Goal: Information Seeking & Learning: Learn about a topic

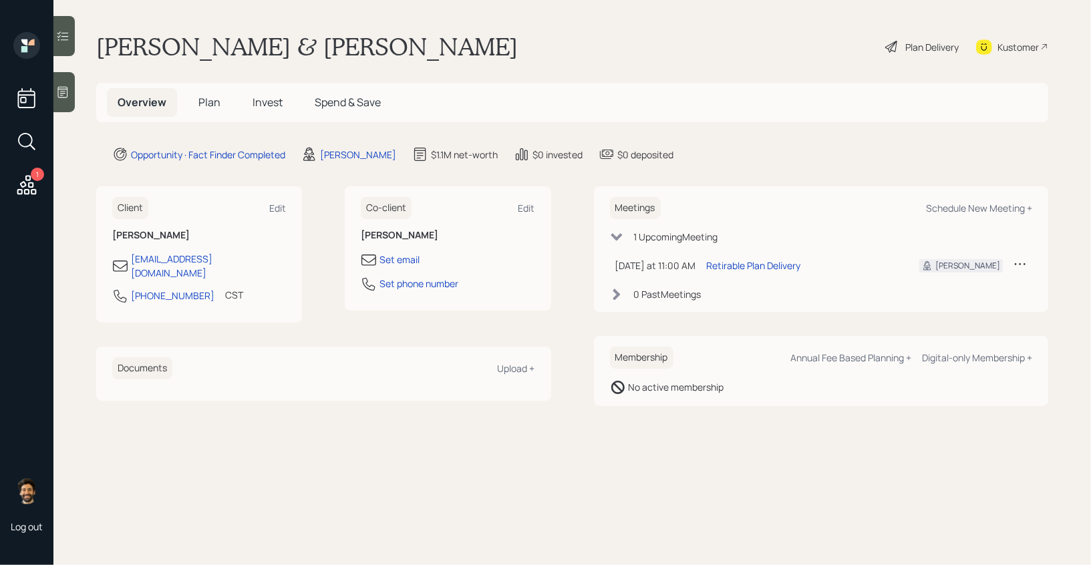
click at [19, 188] on icon at bounding box center [27, 185] width 24 height 24
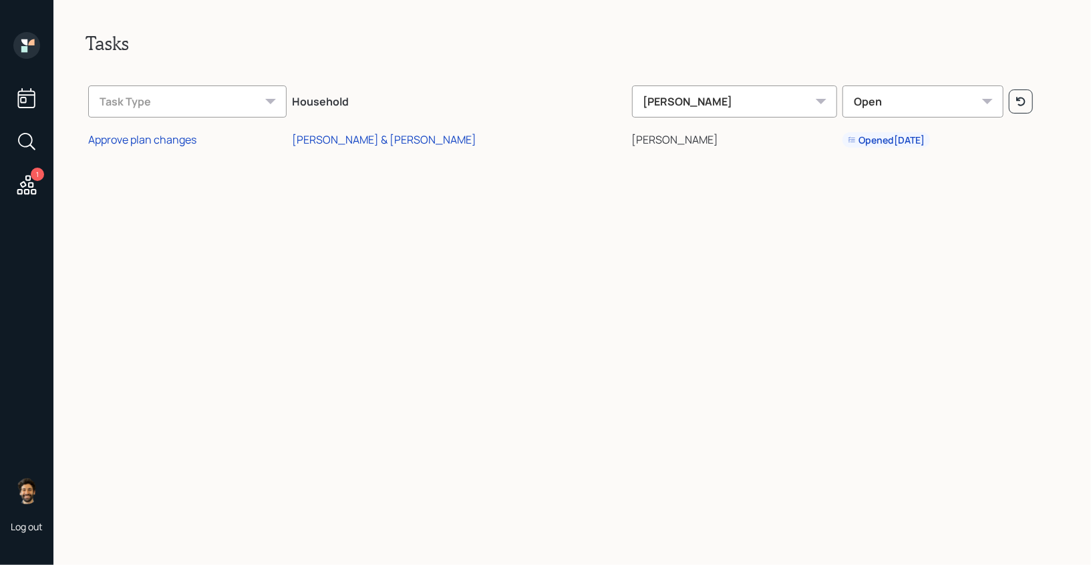
click at [30, 47] on icon at bounding box center [26, 45] width 27 height 27
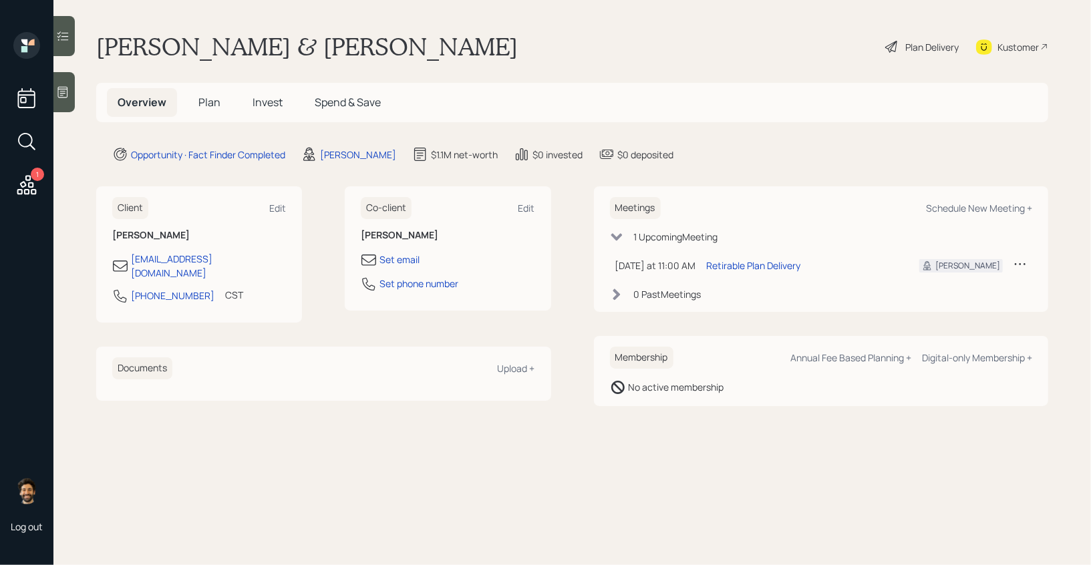
click at [197, 107] on h5 "Plan" at bounding box center [209, 102] width 43 height 29
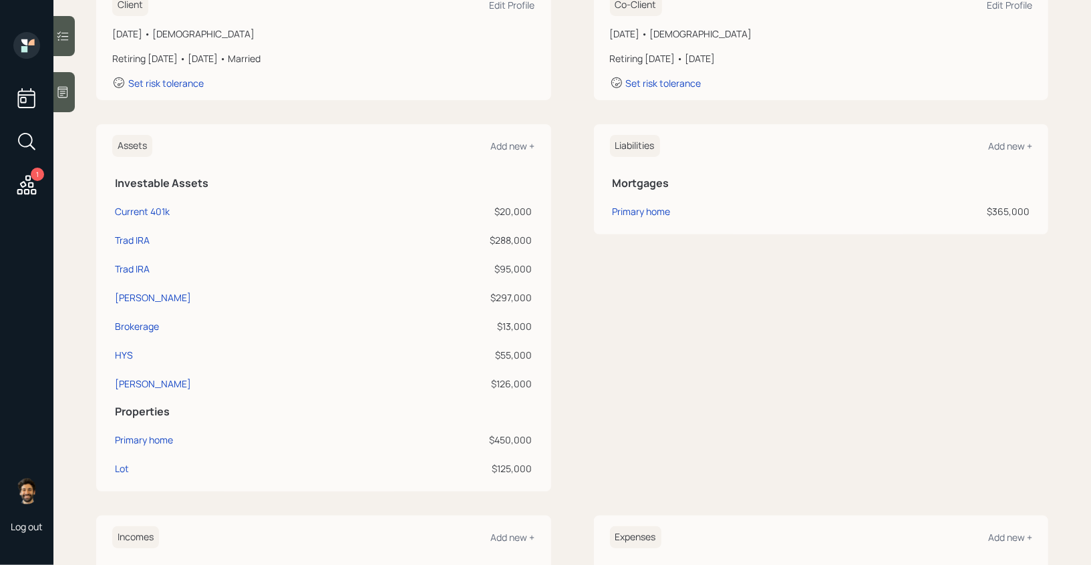
scroll to position [221, 0]
drag, startPoint x: 530, startPoint y: 293, endPoint x: 498, endPoint y: 278, distance: 34.7
click at [498, 279] on td "$297,000" at bounding box center [456, 293] width 157 height 29
click at [483, 243] on div "$288,000" at bounding box center [457, 237] width 152 height 14
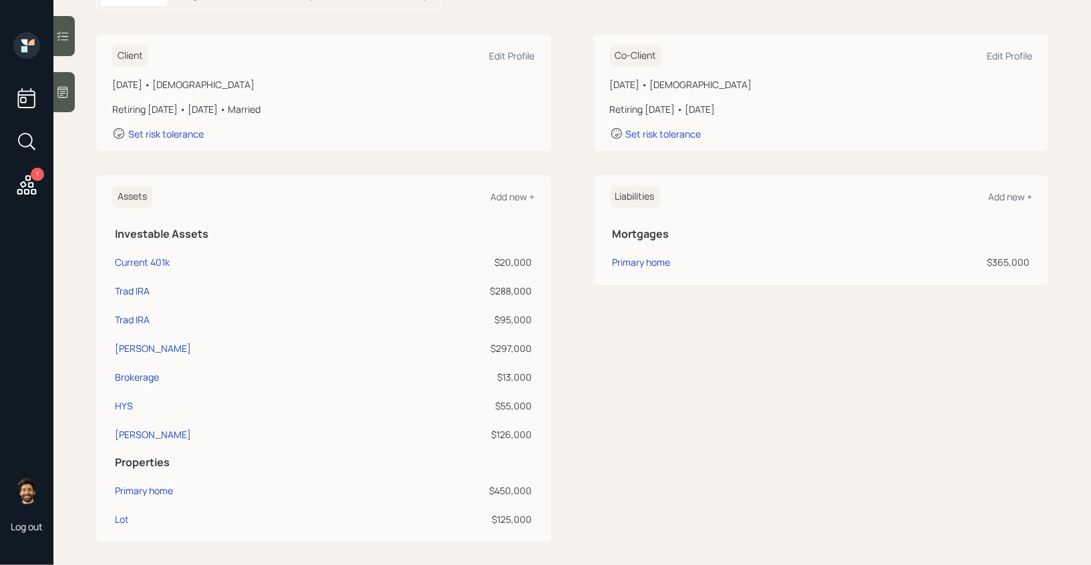
scroll to position [0, 0]
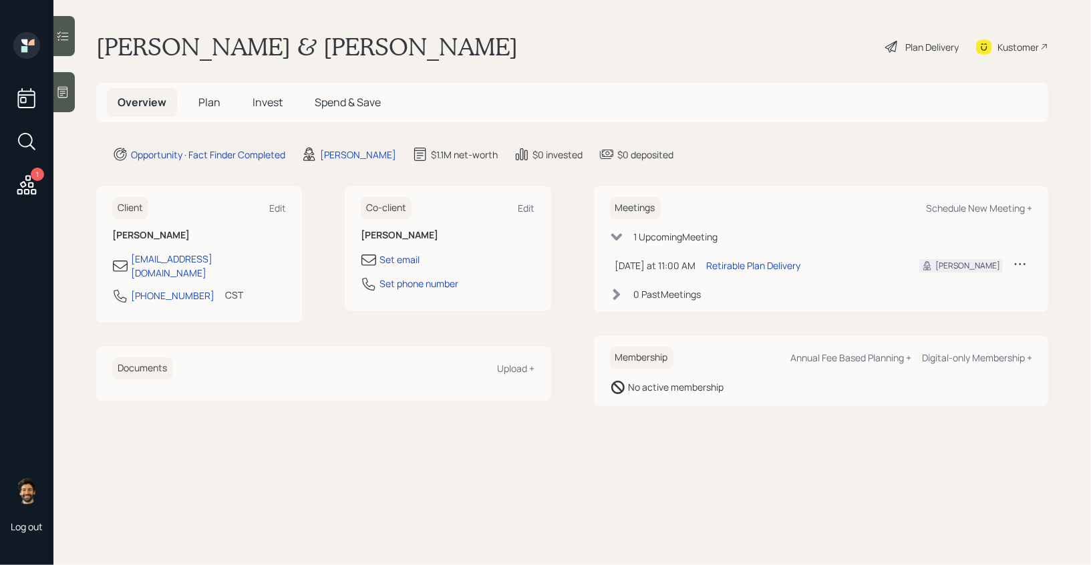
click at [905, 48] on div "Plan Delivery" at bounding box center [931, 47] width 53 height 14
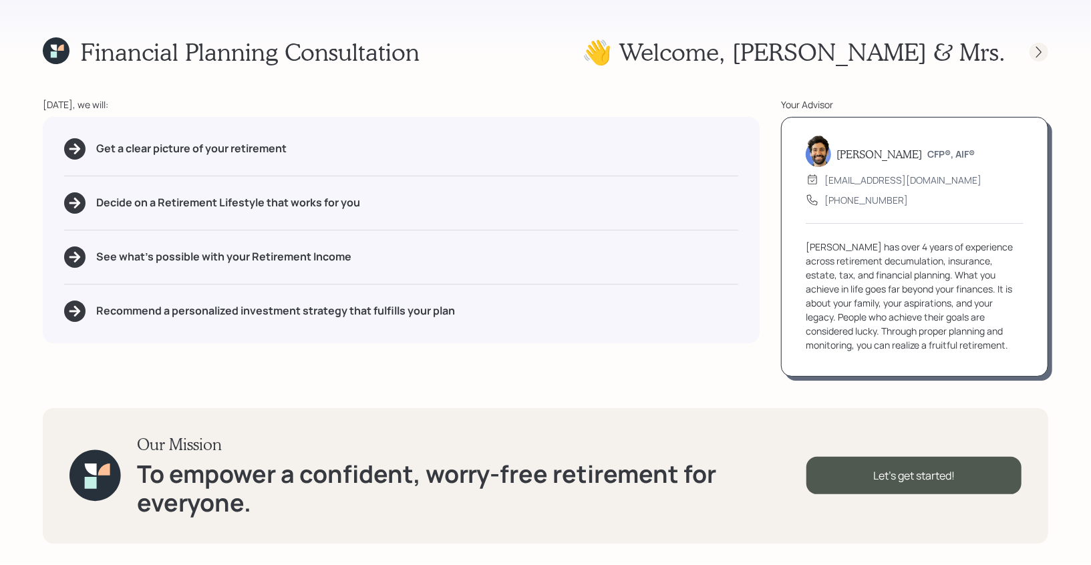
click at [1038, 53] on icon at bounding box center [1038, 51] width 13 height 13
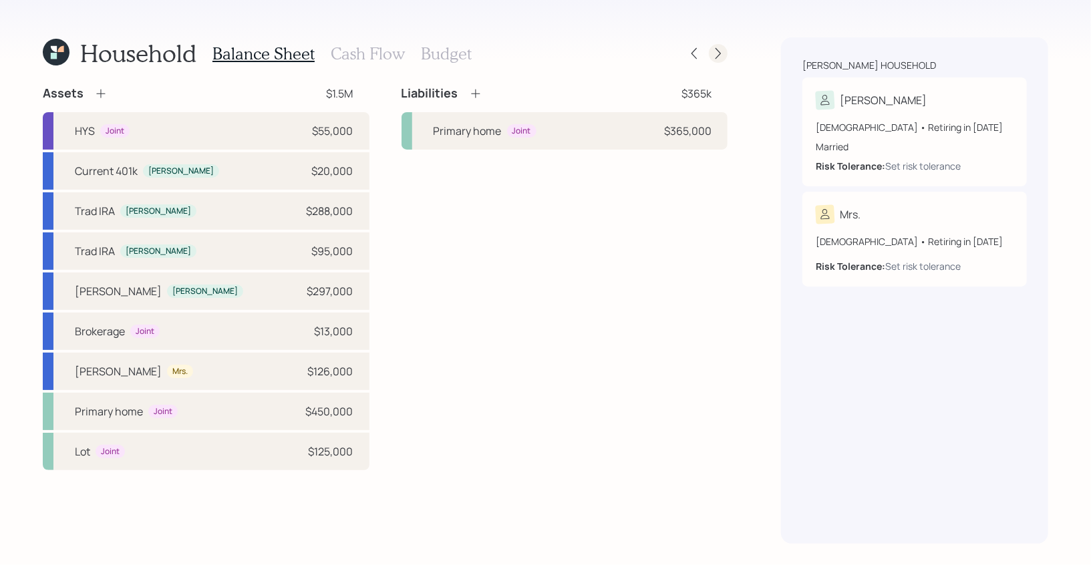
click at [720, 55] on icon at bounding box center [718, 53] width 13 height 13
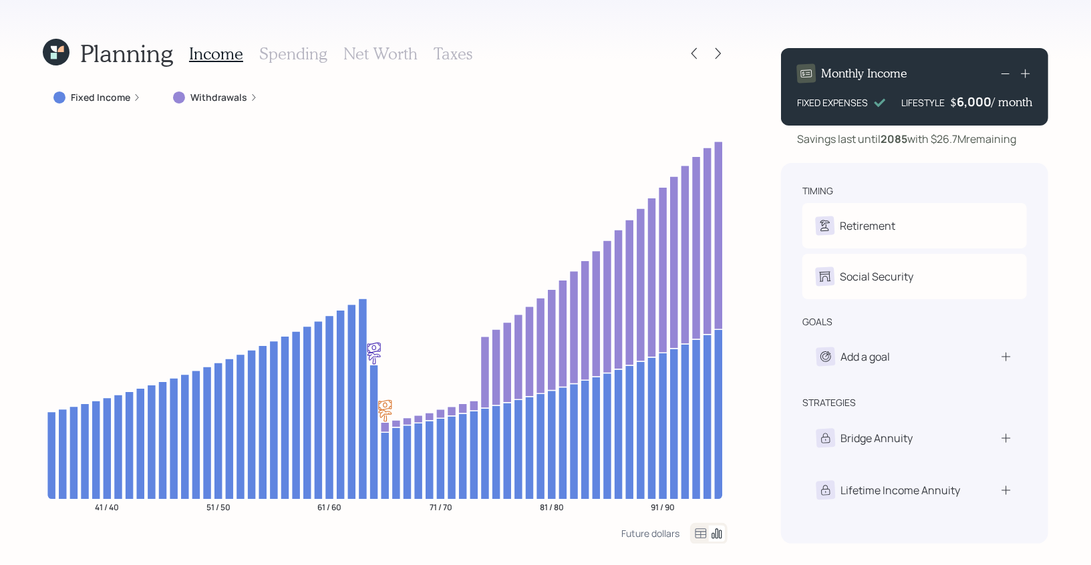
click at [382, 49] on h3 "Net Worth" at bounding box center [380, 53] width 74 height 19
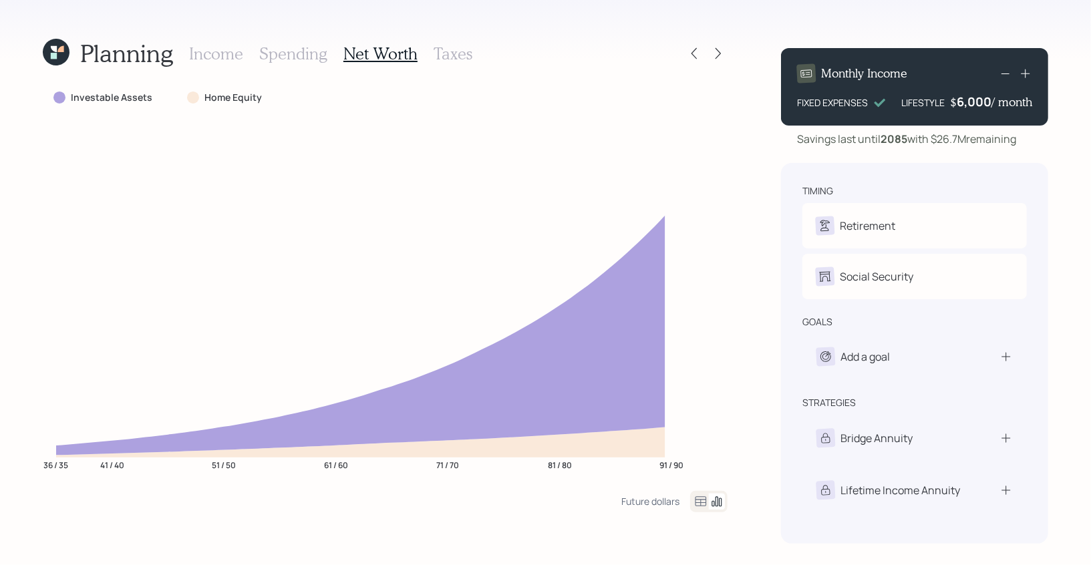
click at [699, 505] on icon at bounding box center [701, 502] width 16 height 16
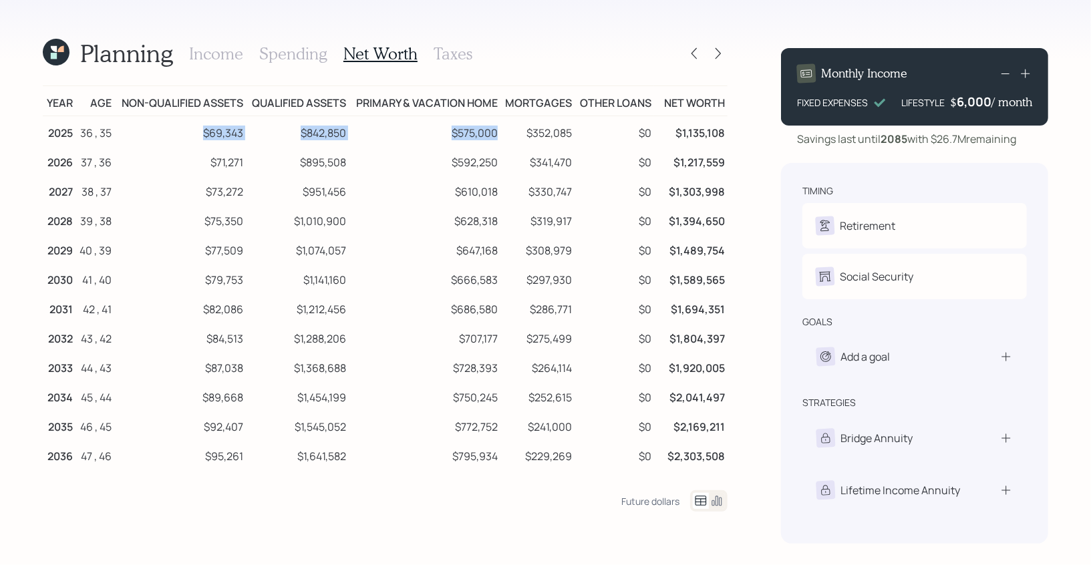
drag, startPoint x: 502, startPoint y: 128, endPoint x: 200, endPoint y: 122, distance: 302.0
click at [200, 122] on tr "2025 36 , 35 $69,343 $842,850 $575,000 $352,085 $0 $1,135,108" at bounding box center [385, 131] width 685 height 30
